Goal: Find specific page/section

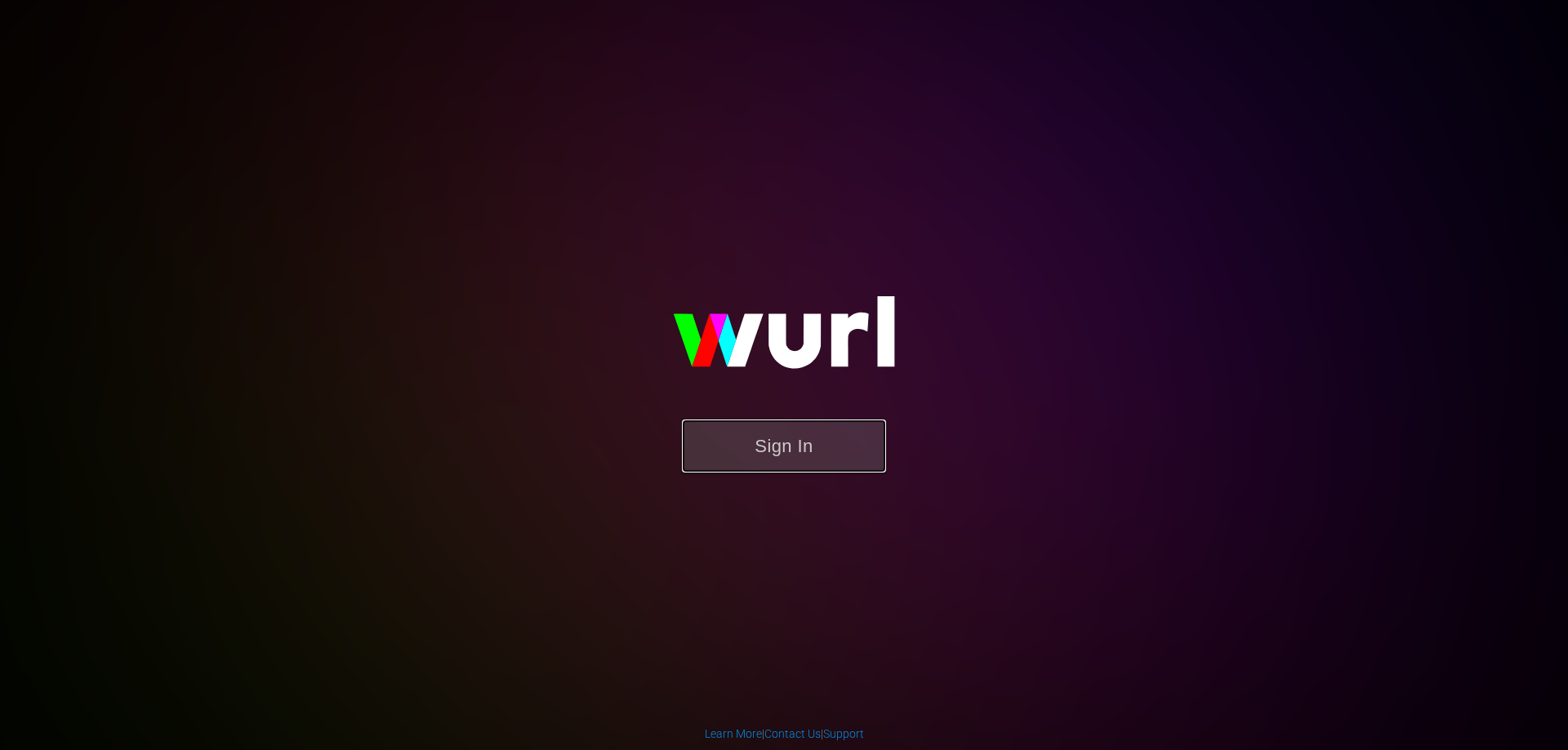
click at [824, 443] on button "Sign In" at bounding box center [784, 446] width 205 height 53
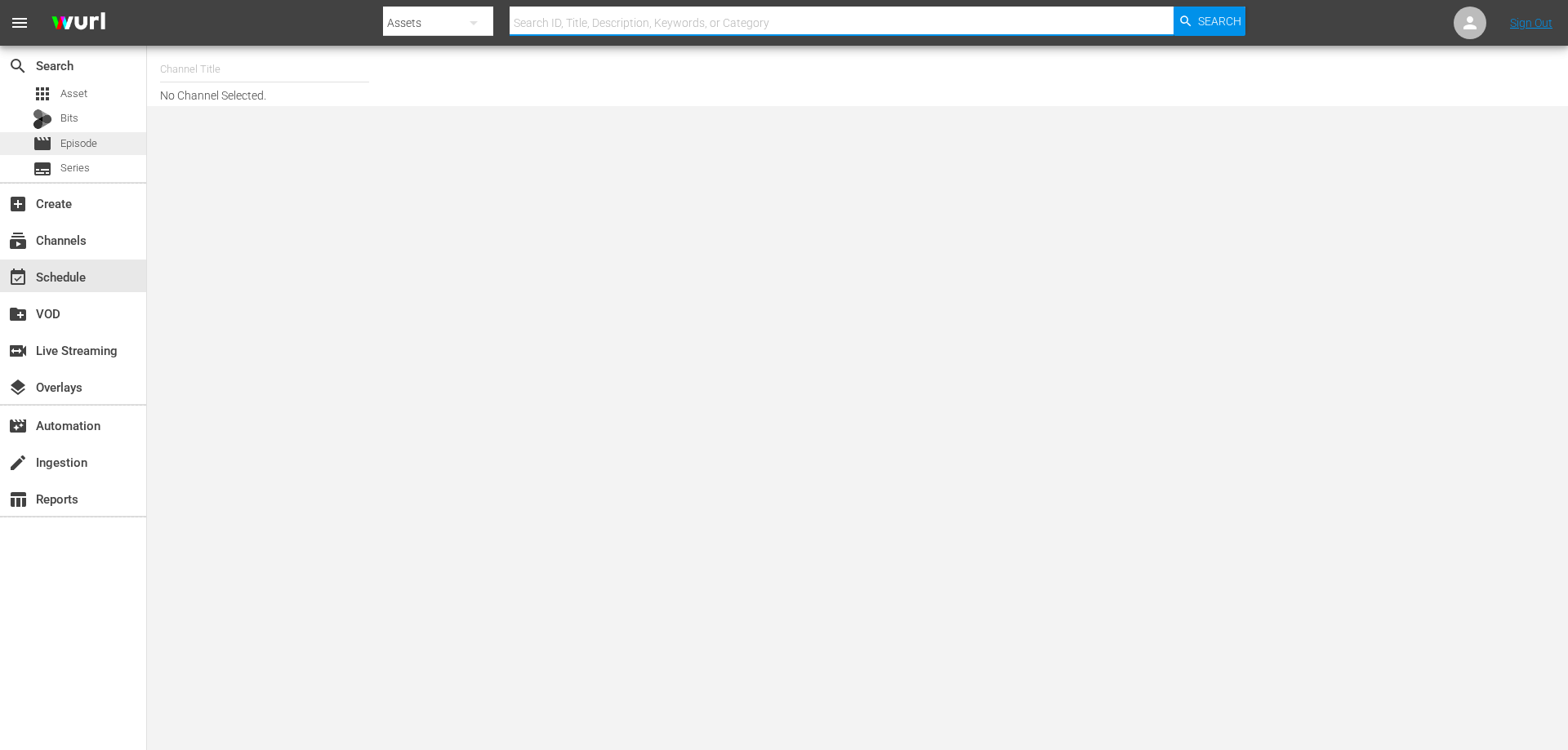
drag, startPoint x: 599, startPoint y: 21, endPoint x: 67, endPoint y: 150, distance: 547.4
click at [67, 150] on span "Episode" at bounding box center [79, 143] width 37 height 16
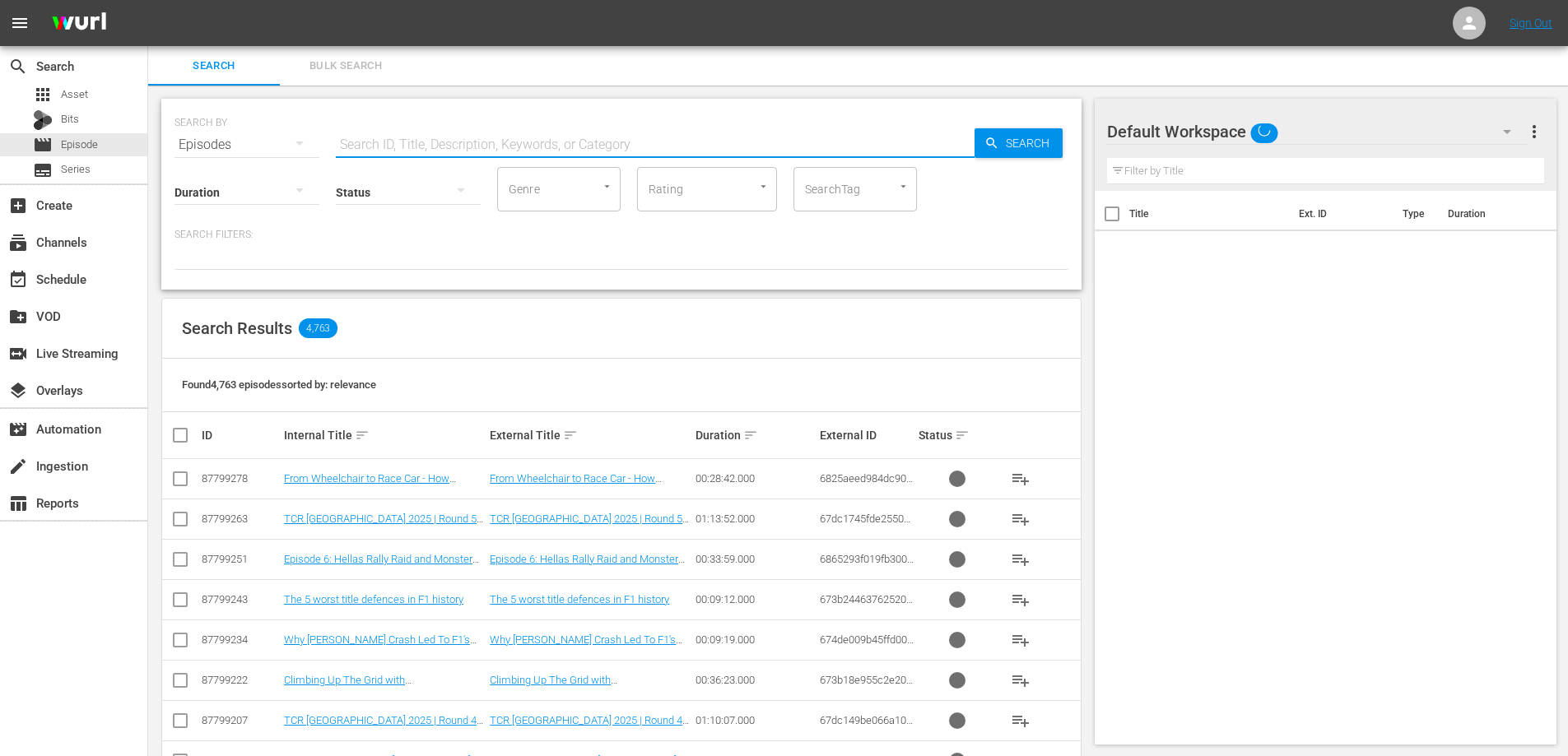
paste input "episode 4: [PERSON_NAME] v-[PERSON_NAME] 1050 xt"
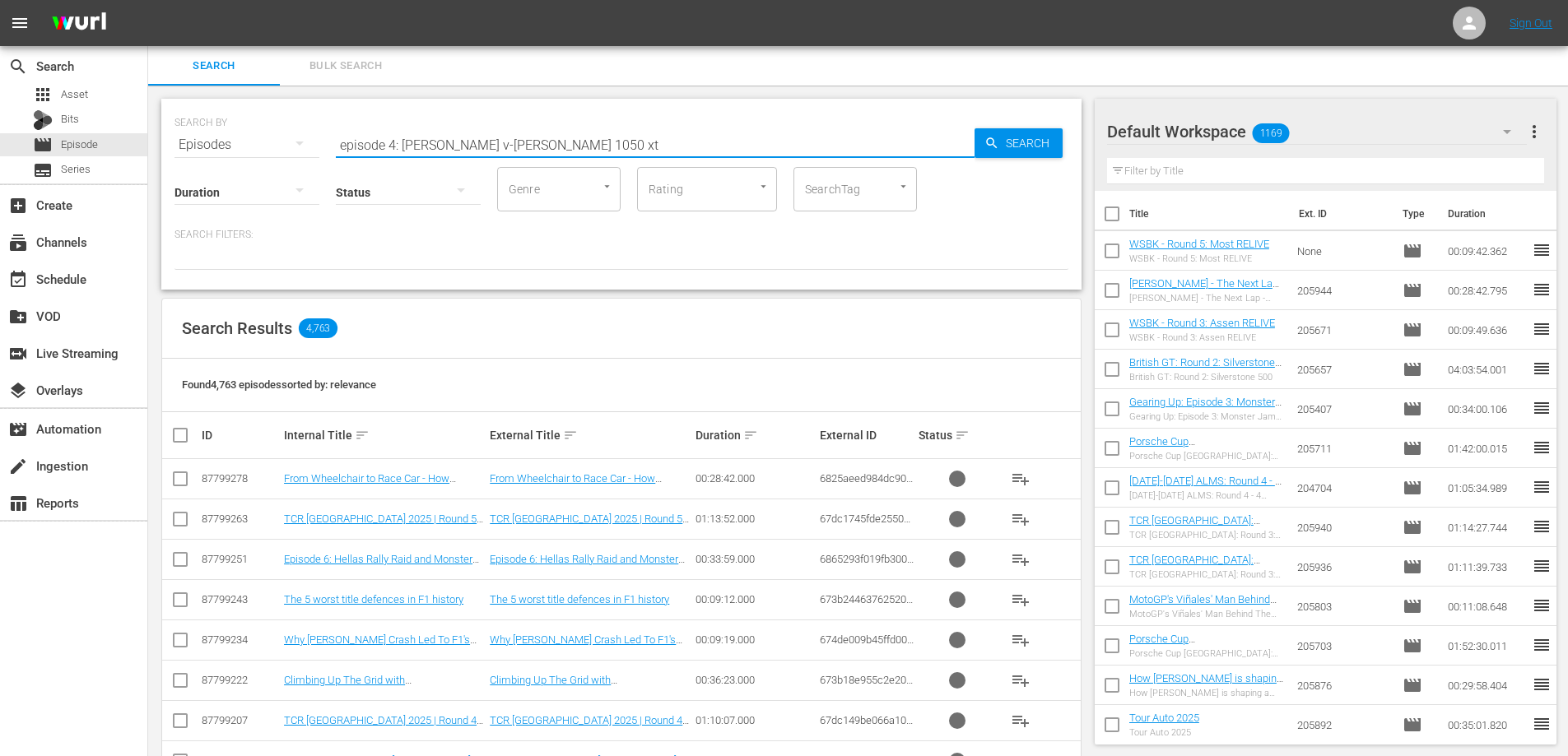
type input "episode 4: [PERSON_NAME] v-[PERSON_NAME] 1050 xt"
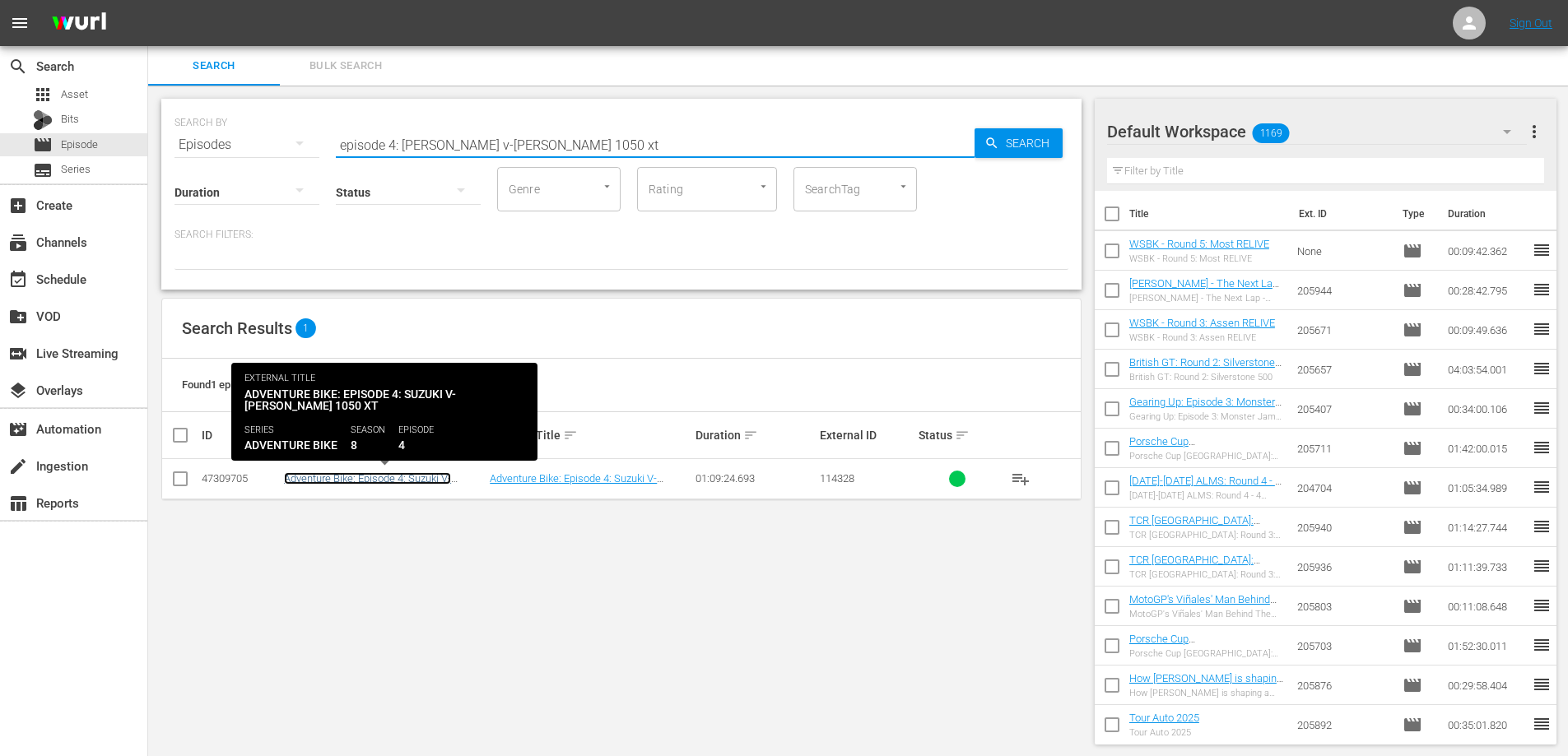
click at [431, 485] on link "Adventure Bike: Episode 4: Suzuki V-[PERSON_NAME] 1050 XT" at bounding box center [368, 485] width 167 height 24
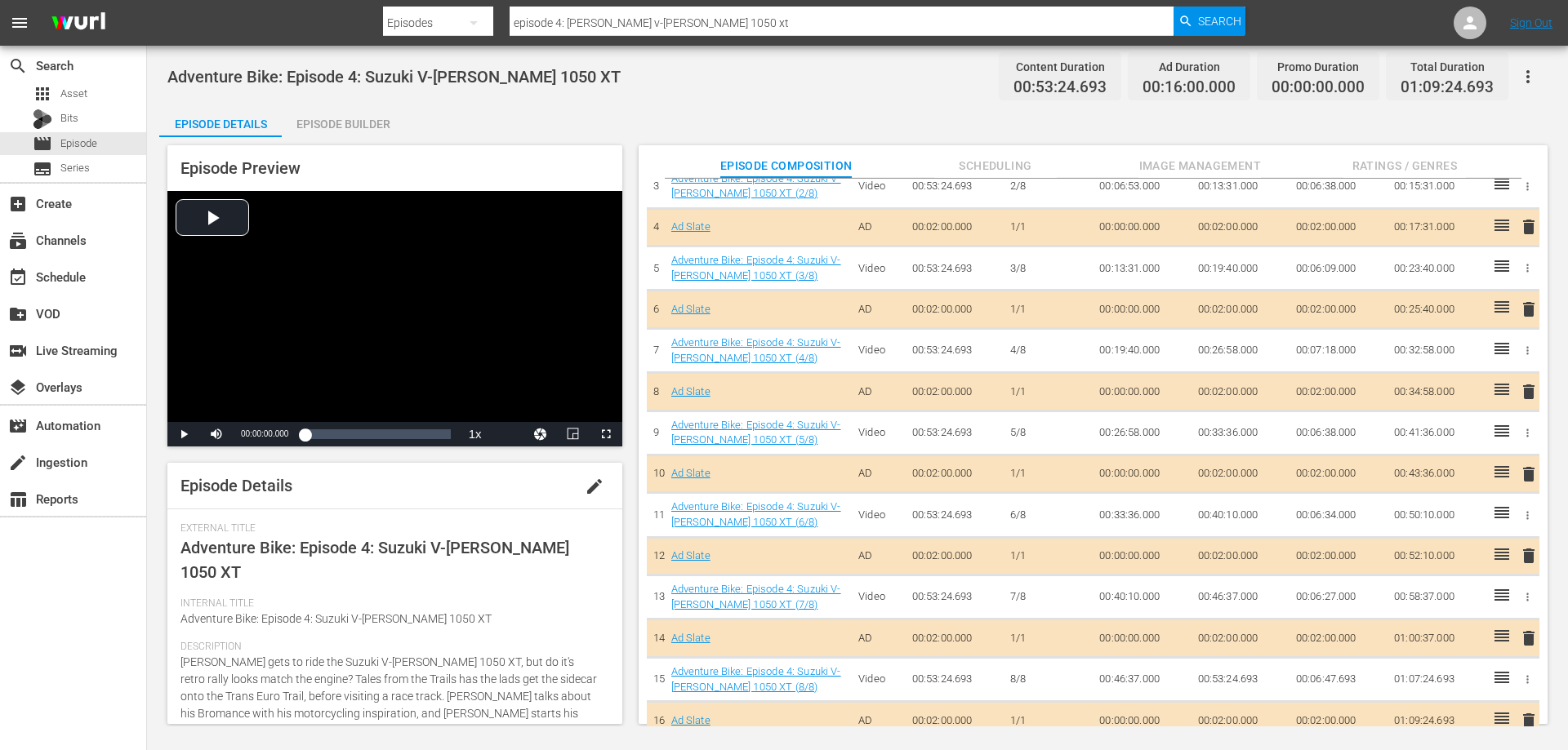
scroll to position [334, 0]
